Goal: Find contact information

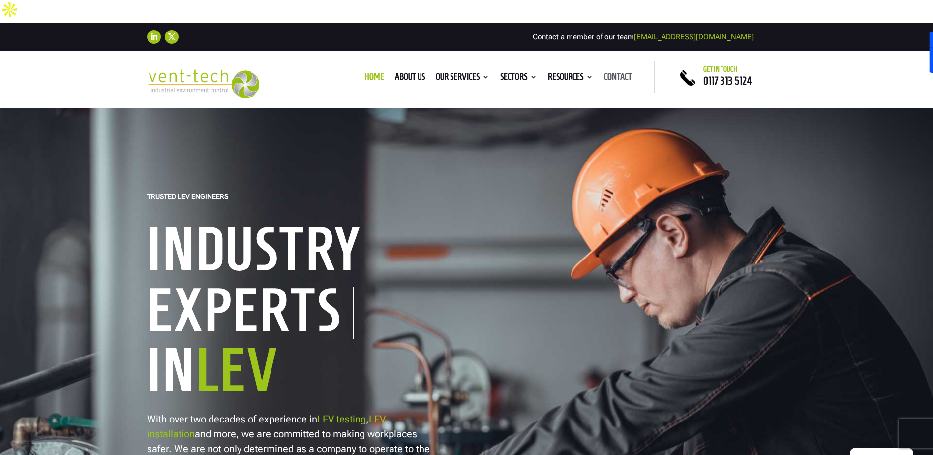
click at [619, 73] on link "Contact" at bounding box center [618, 78] width 28 height 11
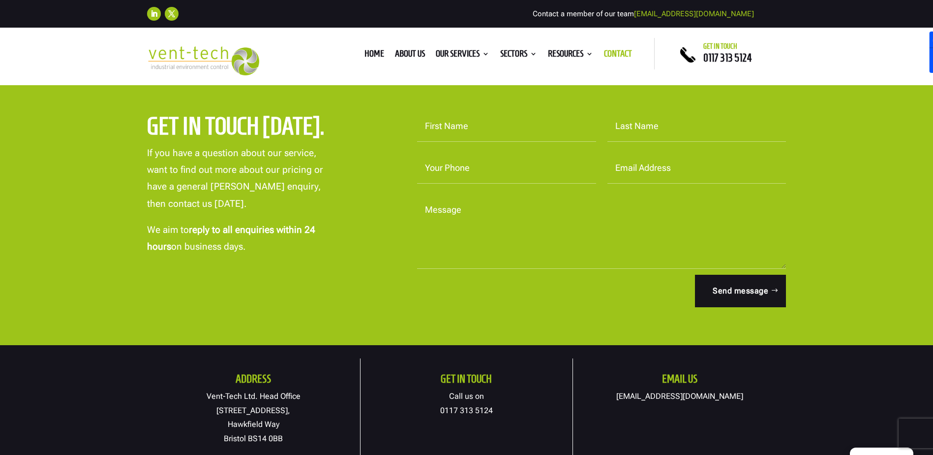
scroll to position [332, 0]
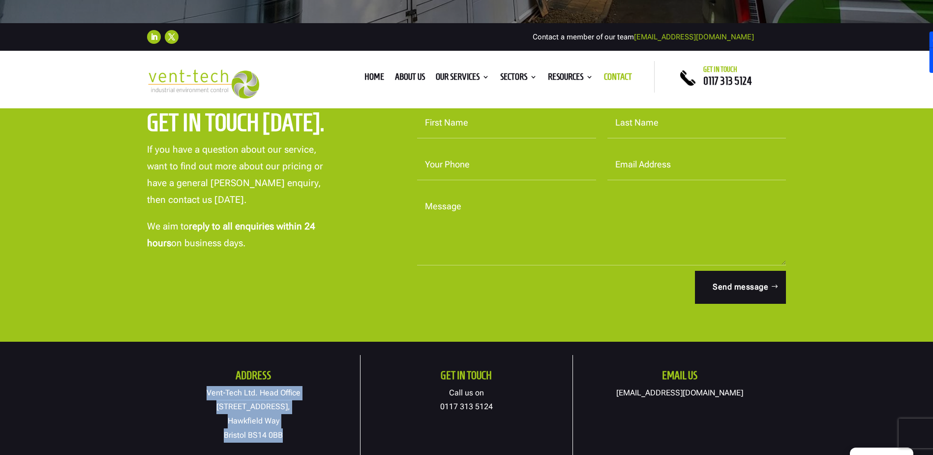
drag, startPoint x: 295, startPoint y: 415, endPoint x: 200, endPoint y: 370, distance: 105.0
click at [200, 386] on p "Vent-Tech Ltd. Head Office 19A Osprey Court, Hawkfield Way Bristol BS14 0BB" at bounding box center [253, 414] width 213 height 57
copy p "Vent-Tech Ltd. Head Office 19A Osprey Court, Hawkfield Way Bristol BS14 0BB"
